Goal: Find specific page/section

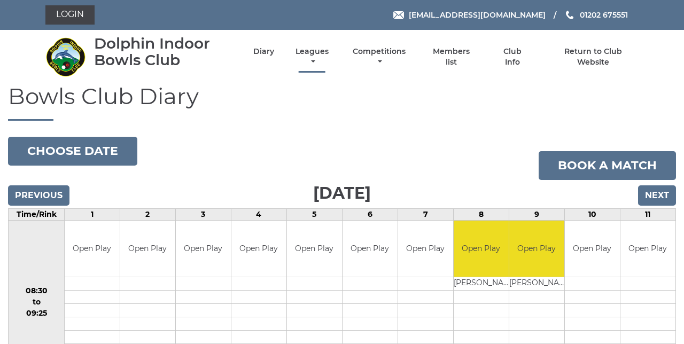
click at [312, 61] on link "Leagues" at bounding box center [312, 56] width 38 height 21
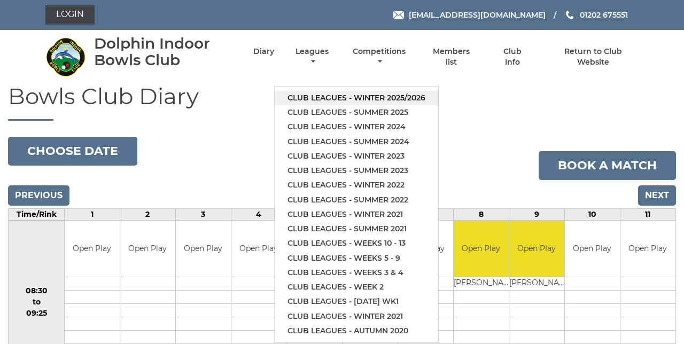
click at [414, 100] on link "Club leagues - Winter 2025/2026" at bounding box center [355, 98] width 163 height 14
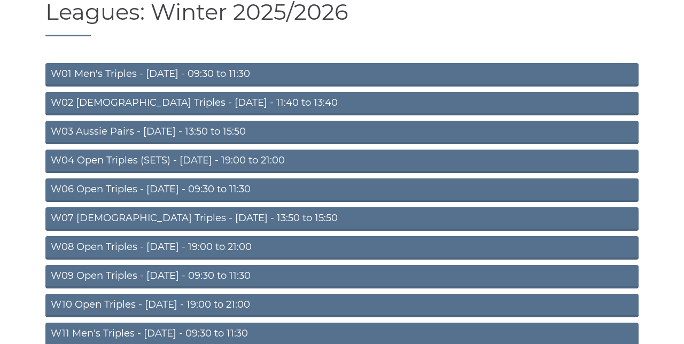
scroll to position [85, 0]
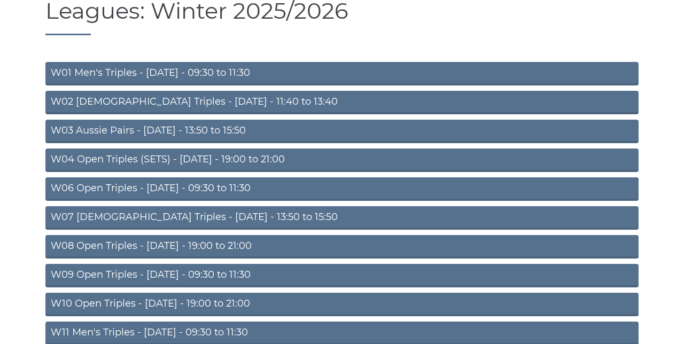
click at [267, 273] on link "W09 Open Triples - [DATE] - 09:30 to 11:30" at bounding box center [341, 275] width 593 height 23
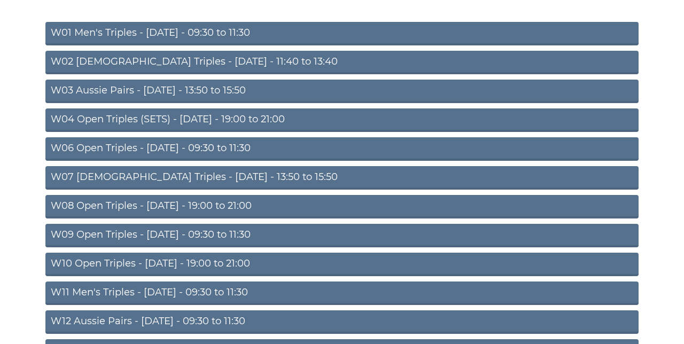
scroll to position [130, 0]
